Goal: Information Seeking & Learning: Learn about a topic

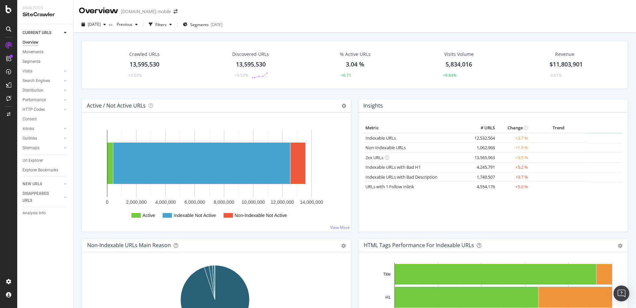
click at [100, 92] on div "Crawled URLs 13,595,530 +3.53% Discovered URLs 13,595,530 +3.53% % Active URLs …" at bounding box center [354, 70] width 553 height 58
click at [36, 159] on div "Url Explorer" at bounding box center [33, 160] width 21 height 7
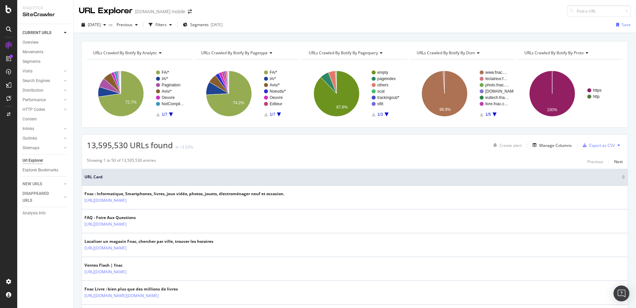
click at [168, 119] on rect "A chart." at bounding box center [138, 94] width 103 height 58
click at [177, 126] on div "URLs Crawled By Botify By analytic Chart (by Value) Table Expand Export as CSV …" at bounding box center [354, 84] width 546 height 87
click at [223, 22] on div "[DATE]" at bounding box center [217, 25] width 12 height 6
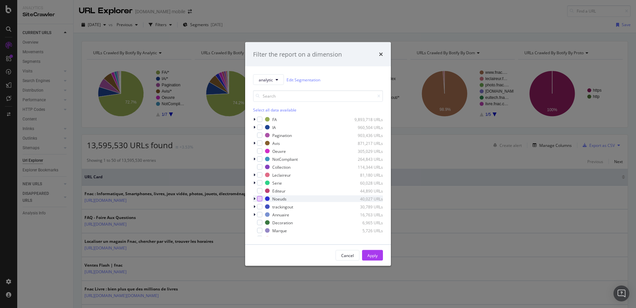
click at [259, 199] on div "modal" at bounding box center [259, 198] width 5 height 5
click at [278, 79] on icon "modal" at bounding box center [277, 80] width 3 height 4
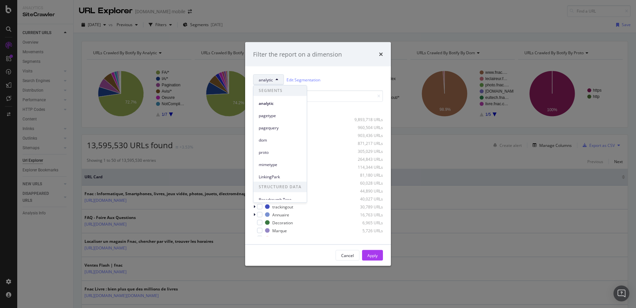
click at [278, 79] on icon "modal" at bounding box center [277, 80] width 3 height 4
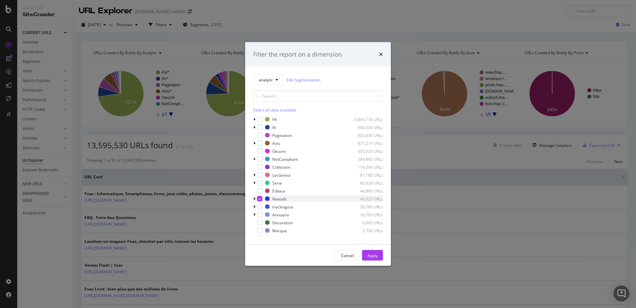
click at [255, 198] on icon "modal" at bounding box center [254, 199] width 2 height 4
click at [255, 199] on icon "modal" at bounding box center [254, 199] width 3 height 4
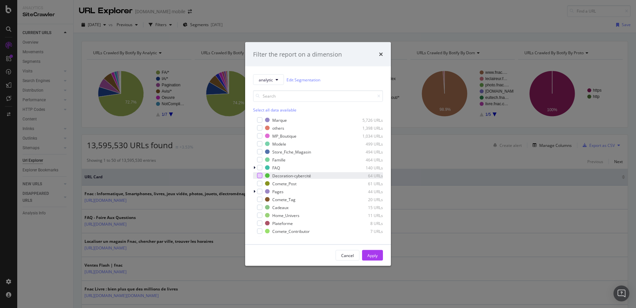
click at [259, 176] on div "modal" at bounding box center [259, 175] width 5 height 5
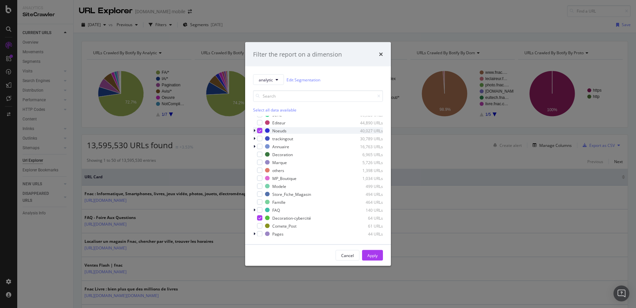
scroll to position [0, 0]
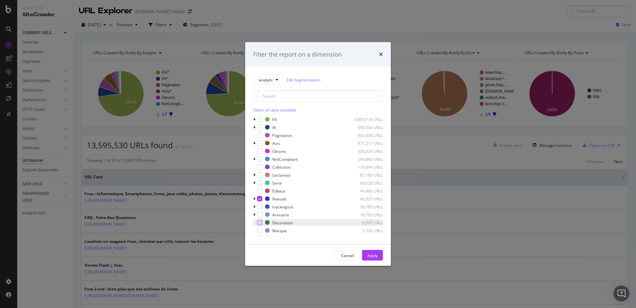
click at [262, 223] on div "modal" at bounding box center [259, 222] width 5 height 5
drag, startPoint x: 376, startPoint y: 252, endPoint x: 550, endPoint y: 147, distance: 202.8
click at [376, 252] on div "Apply" at bounding box center [372, 256] width 10 height 10
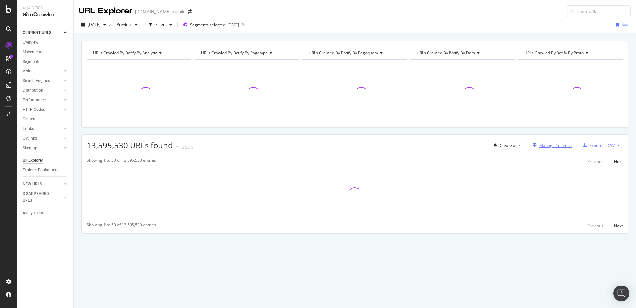
click at [550, 147] on div "Manage Columns" at bounding box center [555, 146] width 32 height 6
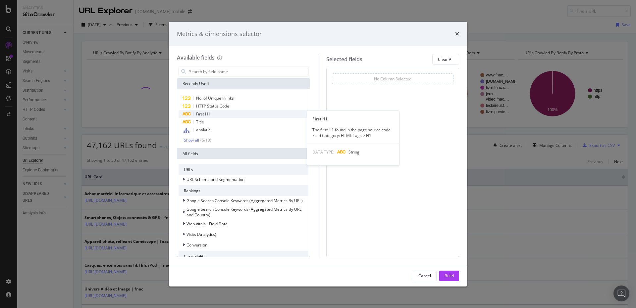
click at [213, 113] on div "First H1" at bounding box center [243, 114] width 130 height 8
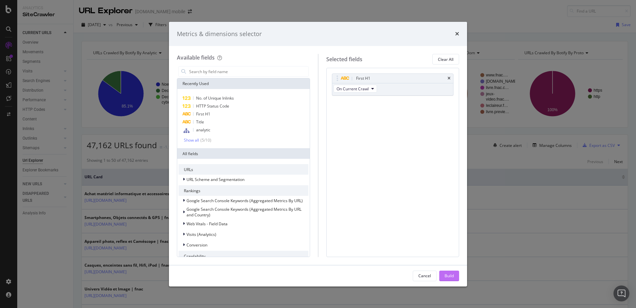
click at [447, 273] on div "Build" at bounding box center [448, 276] width 9 height 6
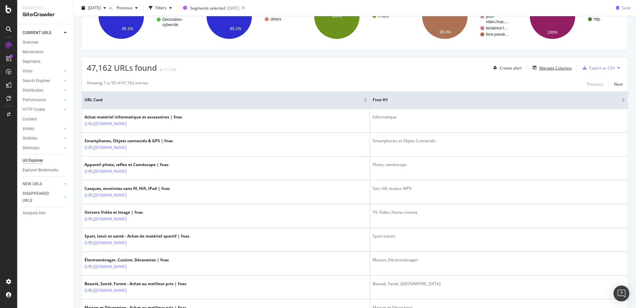
scroll to position [77, 0]
click at [222, 81] on div "Showing 1 to 50 of 47,162 entries Previous Next" at bounding box center [355, 84] width 546 height 8
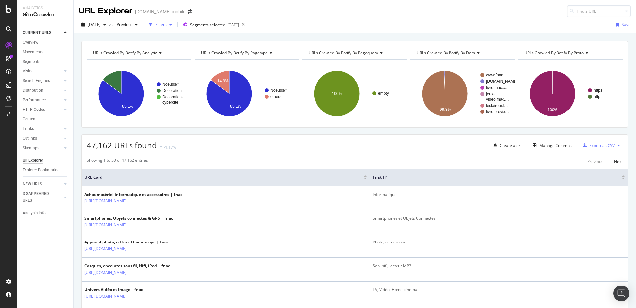
click at [167, 25] on div "Filters" at bounding box center [160, 25] width 11 height 6
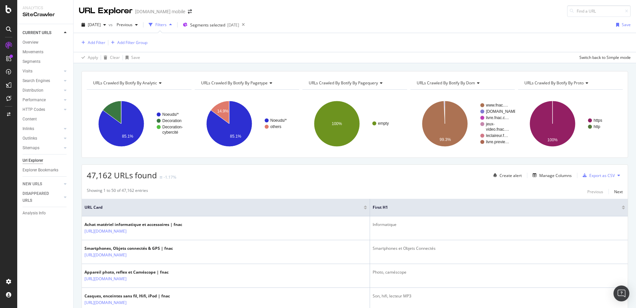
click at [101, 47] on div "Add Filter Add Filter Group" at bounding box center [355, 42] width 552 height 19
click at [98, 44] on div "Add Filter" at bounding box center [97, 43] width 18 height 6
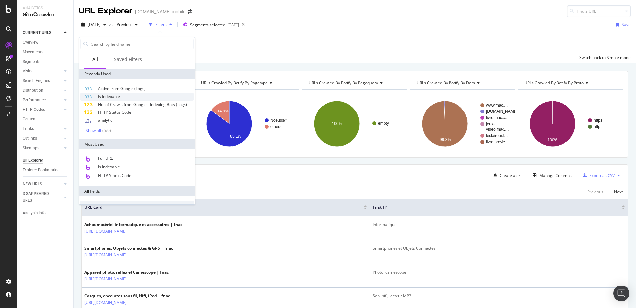
click at [113, 98] on span "Is Indexable" at bounding box center [109, 97] width 22 height 6
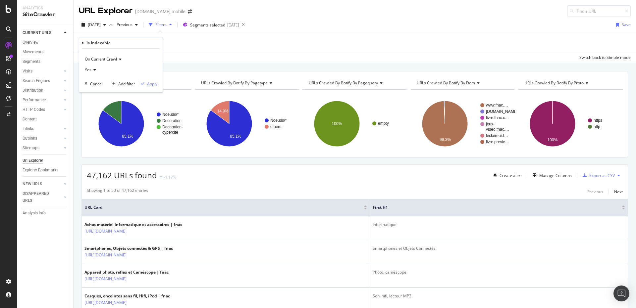
click at [150, 82] on div "Apply" at bounding box center [152, 84] width 10 height 6
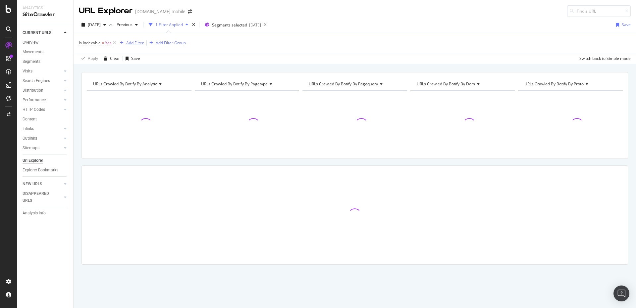
click at [140, 41] on div "Add Filter" at bounding box center [135, 43] width 18 height 6
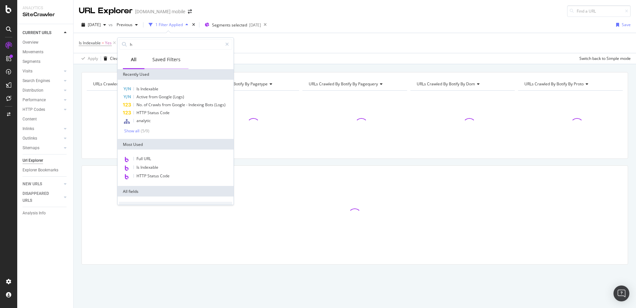
type input "h1"
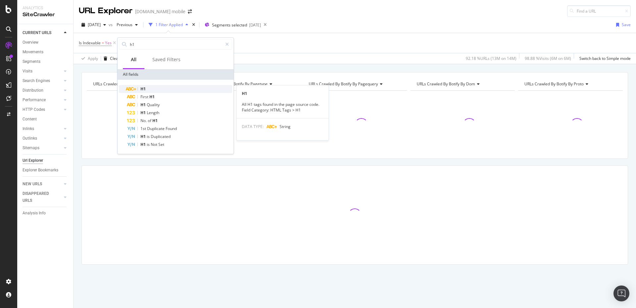
click at [148, 86] on div "H1" at bounding box center [179, 89] width 105 height 8
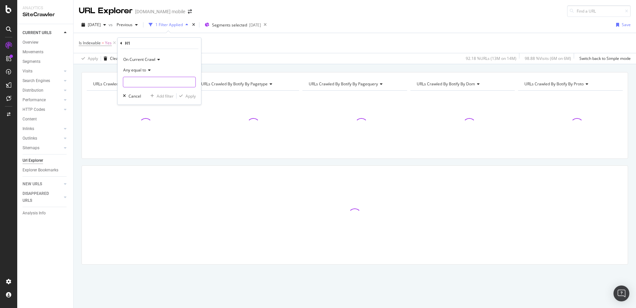
click at [139, 81] on input "text" at bounding box center [159, 82] width 72 height 11
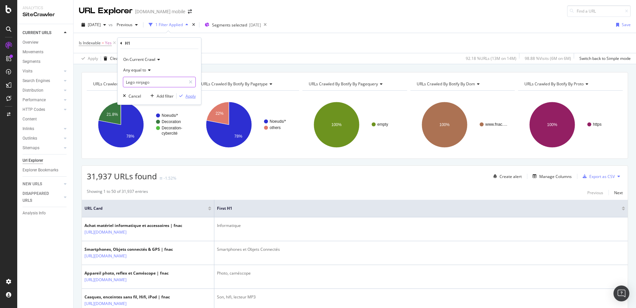
type input "Lego ninjago"
click at [191, 97] on div "Apply" at bounding box center [190, 96] width 10 height 6
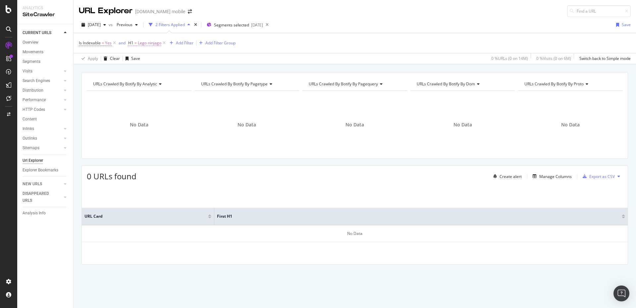
click at [140, 44] on span "Lego ninjago" at bounding box center [150, 42] width 24 height 9
click at [153, 68] on span "Any equal to" at bounding box center [145, 69] width 23 height 6
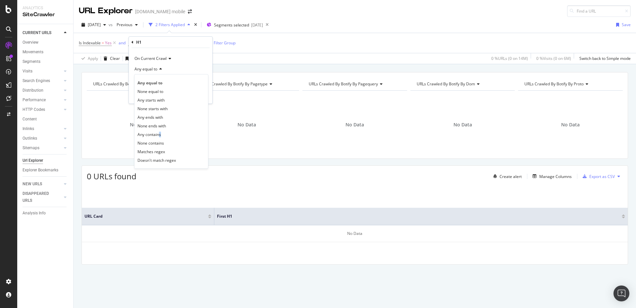
click at [160, 132] on span "Any contains" at bounding box center [149, 135] width 24 height 6
click at [197, 96] on div "Apply" at bounding box center [202, 95] width 10 height 6
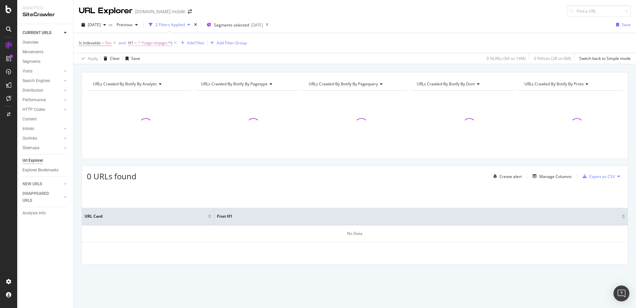
click at [146, 43] on span "^.*Lego ninjago.*$" at bounding box center [155, 42] width 35 height 9
click at [152, 79] on input "Lego ninjago" at bounding box center [165, 81] width 63 height 11
drag, startPoint x: 146, startPoint y: 82, endPoint x: 129, endPoint y: 83, distance: 16.3
click at [129, 83] on div "On Current Crawl Any contains Lego ninjago Cancel Add filter Apply" at bounding box center [170, 76] width 83 height 56
type input "LEGO ninjago"
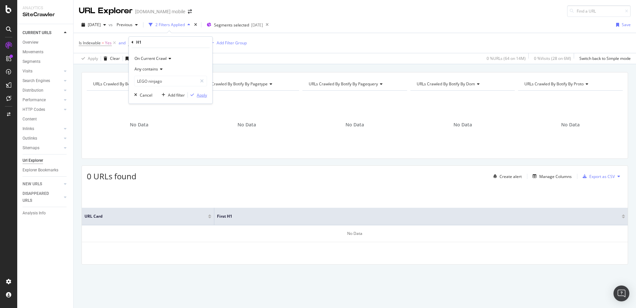
drag, startPoint x: 197, startPoint y: 94, endPoint x: 154, endPoint y: 61, distance: 55.2
click at [197, 95] on div "Apply" at bounding box center [202, 95] width 10 height 6
click at [152, 45] on span "^.*LEGO ninjago.*$" at bounding box center [156, 42] width 36 height 9
click at [150, 82] on input "LEGO ninjago" at bounding box center [165, 81] width 63 height 11
click at [151, 83] on input "LEGO ninjago" at bounding box center [165, 81] width 63 height 11
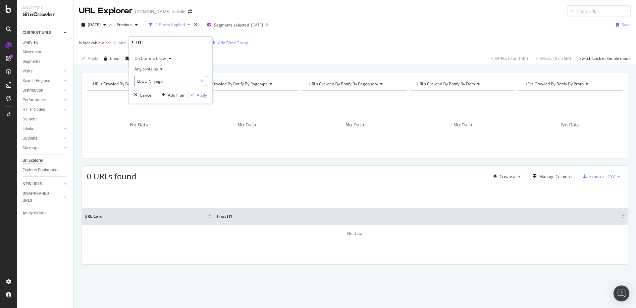
type input "LEGO Ninjago"
click at [205, 96] on div "Apply" at bounding box center [202, 95] width 10 height 6
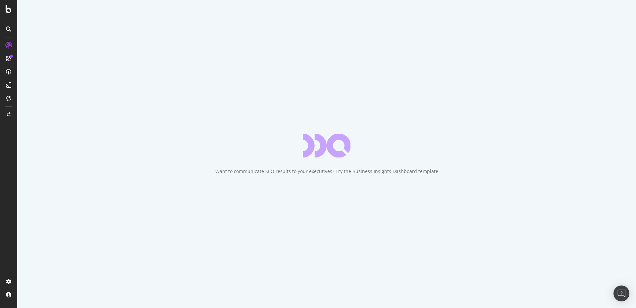
click at [212, 89] on div "Want to communicate SEO results to your executives? Try the Business Insights D…" at bounding box center [326, 154] width 619 height 308
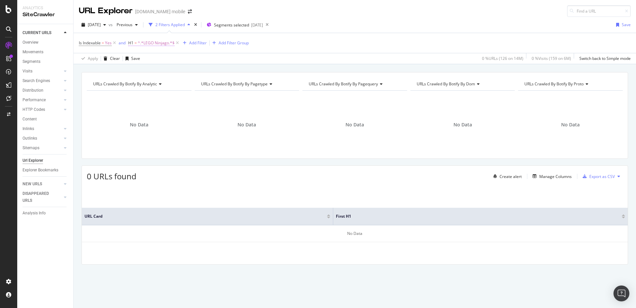
click at [156, 41] on span "^.*LEGO Ninjago.*$" at bounding box center [156, 42] width 37 height 9
click at [156, 82] on input "LEGO Ninjago" at bounding box center [165, 81] width 63 height 11
paste input "®"
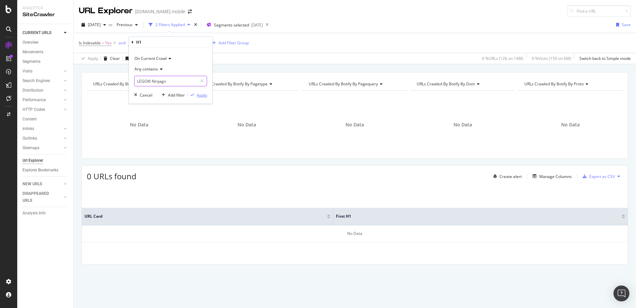
type input "LEGO® Ninjago"
click at [196, 95] on div "button" at bounding box center [192, 95] width 9 height 4
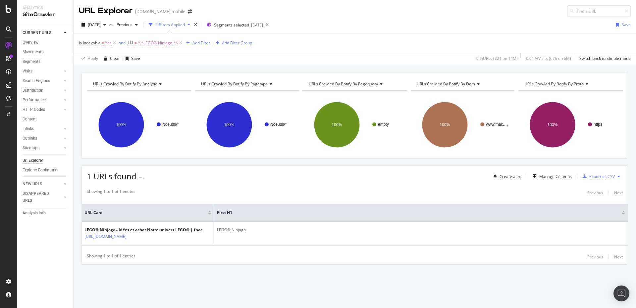
drag, startPoint x: 73, startPoint y: 240, endPoint x: 73, endPoint y: 234, distance: 6.3
click at [73, 234] on div "Analytics SiteCrawler CURRENT URLS Overview Movements Segments Visits Analysis …" at bounding box center [45, 154] width 56 height 308
click at [75, 234] on div "URLs Crawled By Botify By analytic Chart (by Value) Table Expand Export as CSV …" at bounding box center [355, 180] width 562 height 216
click at [83, 158] on div "URLs Crawled By Botify By analytic Chart (by Value) Table Expand Export as CSV …" at bounding box center [354, 115] width 546 height 87
click at [228, 28] on div "Segments selected 2025-08-11" at bounding box center [235, 25] width 56 height 10
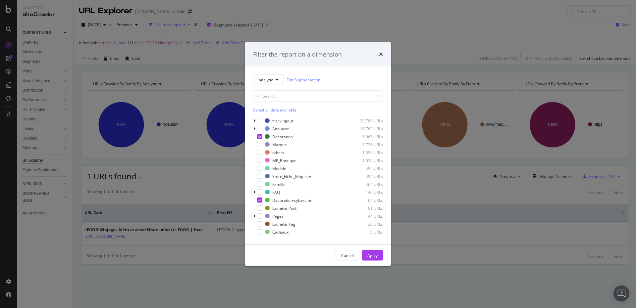
scroll to position [87, 0]
click at [260, 183] on div "modal" at bounding box center [259, 183] width 5 height 5
click at [260, 183] on icon "modal" at bounding box center [259, 183] width 3 height 3
